Goal: Find specific page/section: Find specific page/section

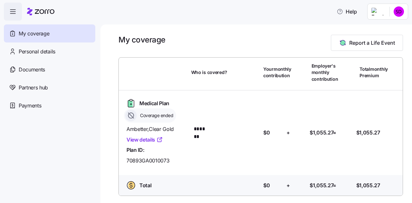
click at [79, 152] on nav "My coverage Personal details Documents Partners hub Payments" at bounding box center [50, 112] width 100 height 182
